Goal: Information Seeking & Learning: Learn about a topic

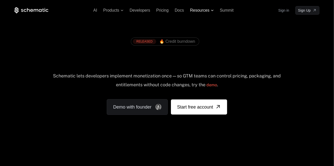
click at [208, 11] on span "Resources" at bounding box center [199, 10] width 19 height 5
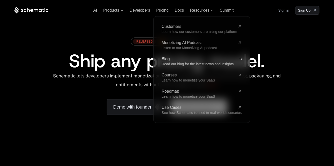
click at [178, 64] on span "Read our blog for the latest news and insights" at bounding box center [197, 64] width 72 height 4
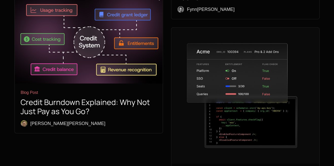
scroll to position [1973, 0]
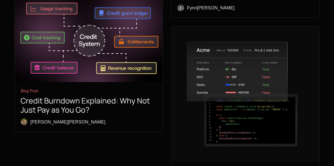
click at [255, 98] on img at bounding box center [245, 94] width 148 height 136
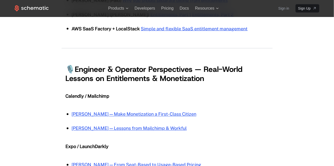
scroll to position [665, 0]
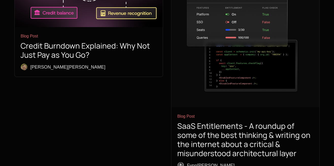
scroll to position [2113, 0]
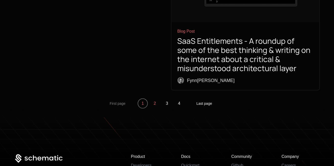
click at [153, 99] on button "2" at bounding box center [155, 104] width 10 height 10
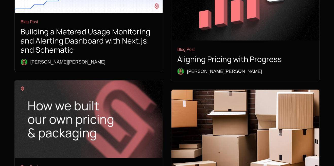
scroll to position [1588, 0]
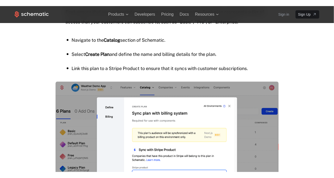
scroll to position [677, 0]
